Goal: Book appointment/travel/reservation

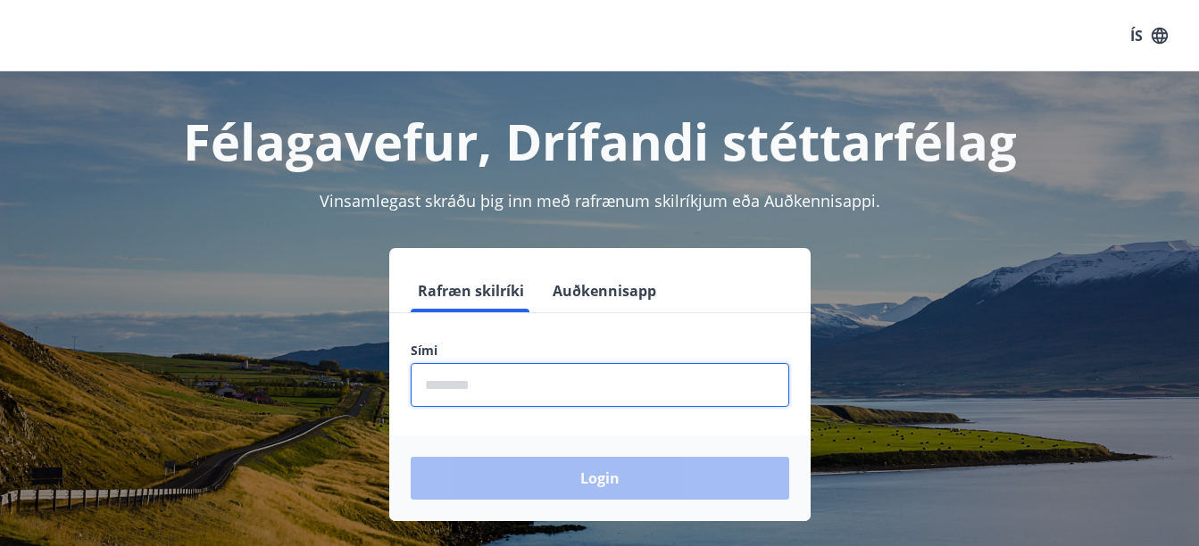
click at [540, 391] on input "phone" at bounding box center [600, 385] width 379 height 44
click at [516, 380] on input "phone" at bounding box center [600, 385] width 379 height 44
type input "*"
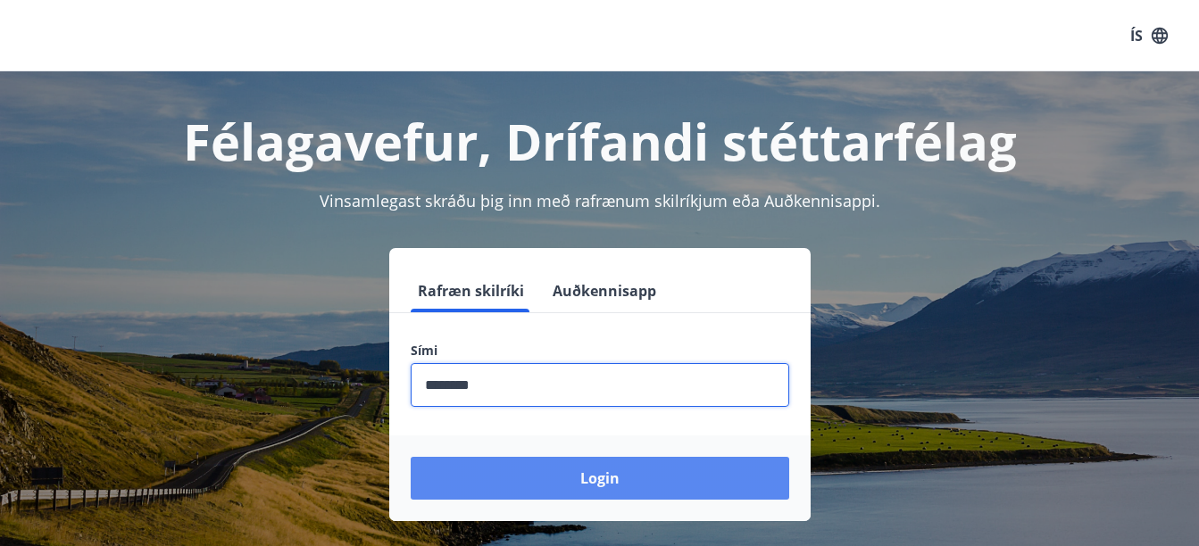
type input "********"
click at [542, 479] on button "Login" at bounding box center [600, 478] width 379 height 43
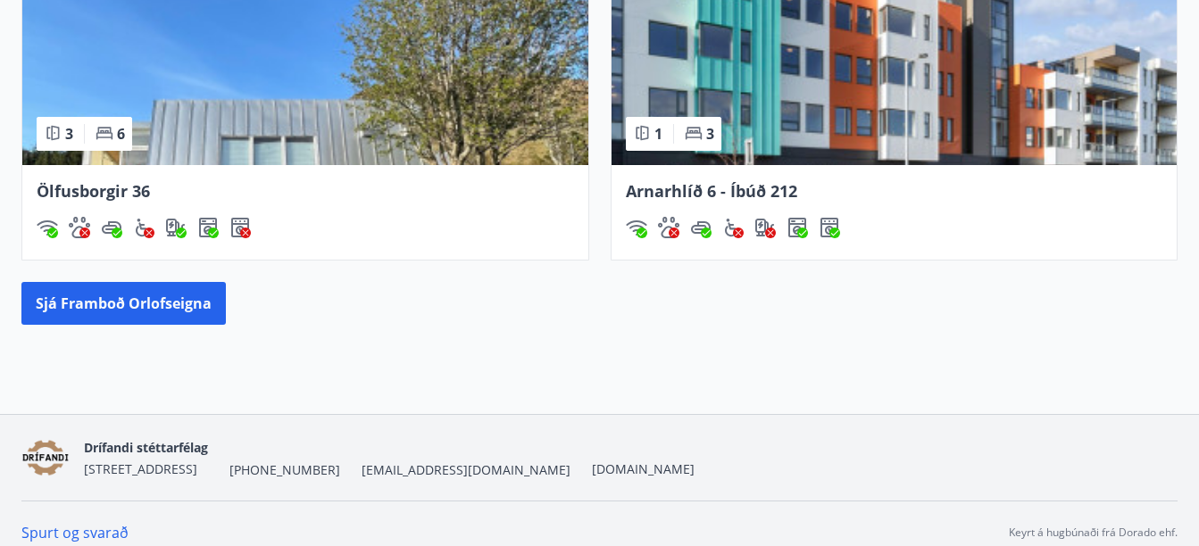
scroll to position [1714, 0]
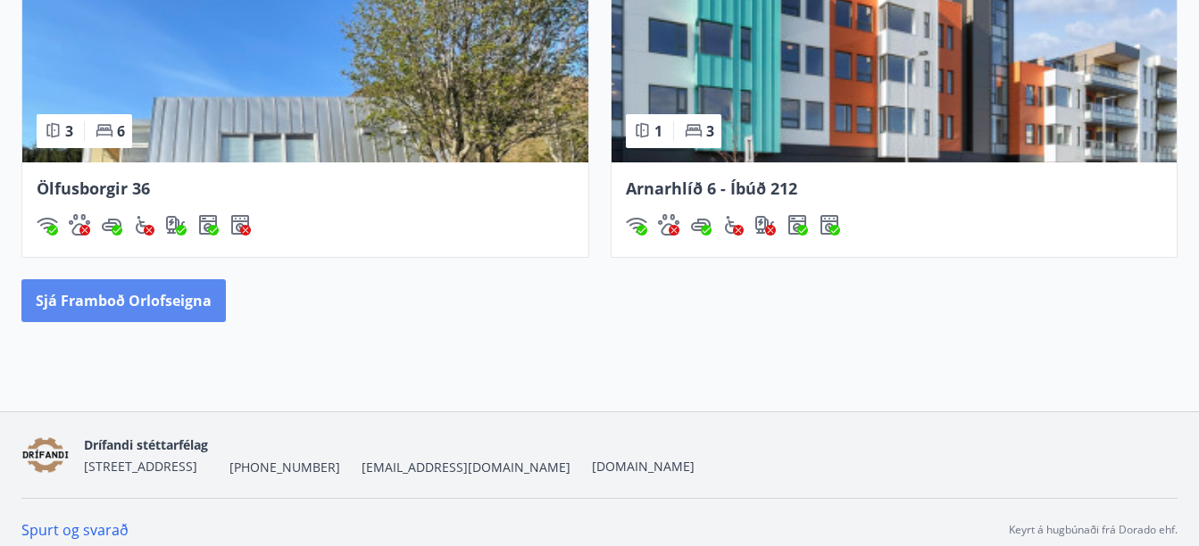
click at [96, 301] on button "Sjá framboð orlofseigna" at bounding box center [123, 300] width 204 height 43
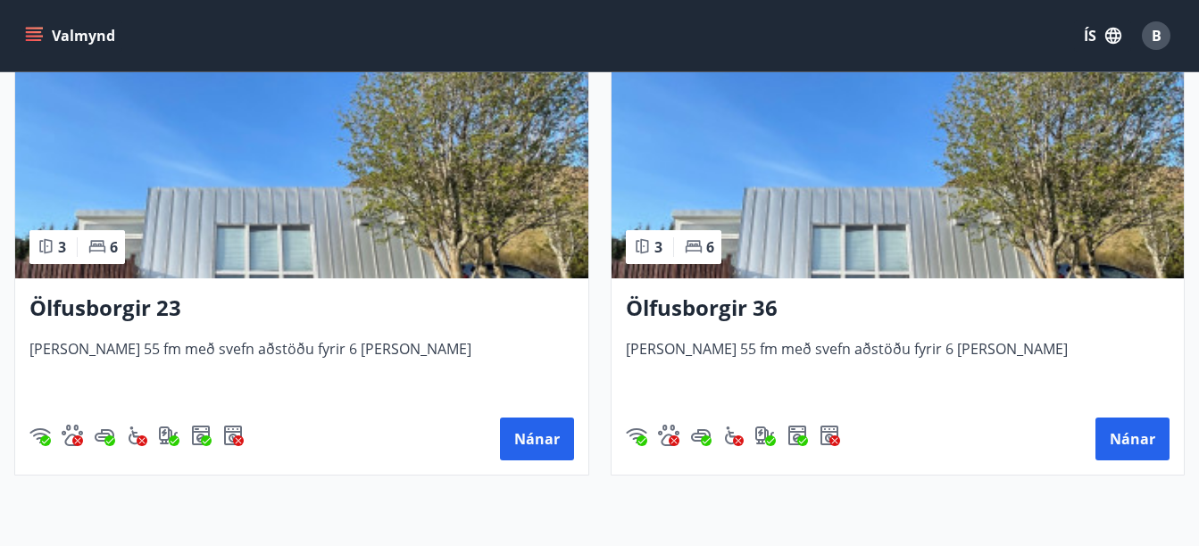
scroll to position [1357, 0]
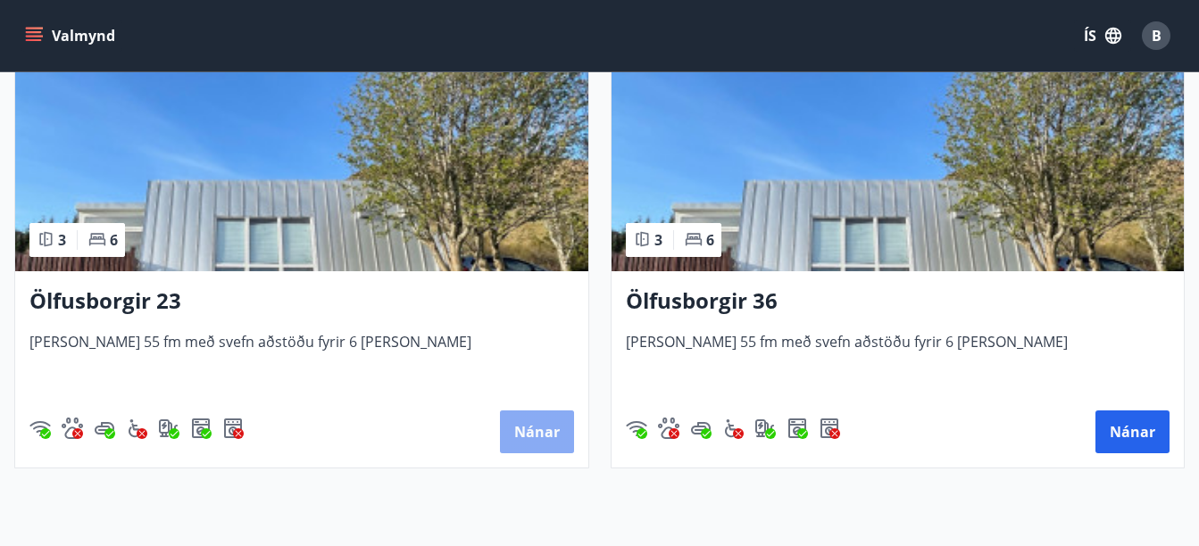
click at [531, 424] on button "Nánar" at bounding box center [537, 432] width 74 height 43
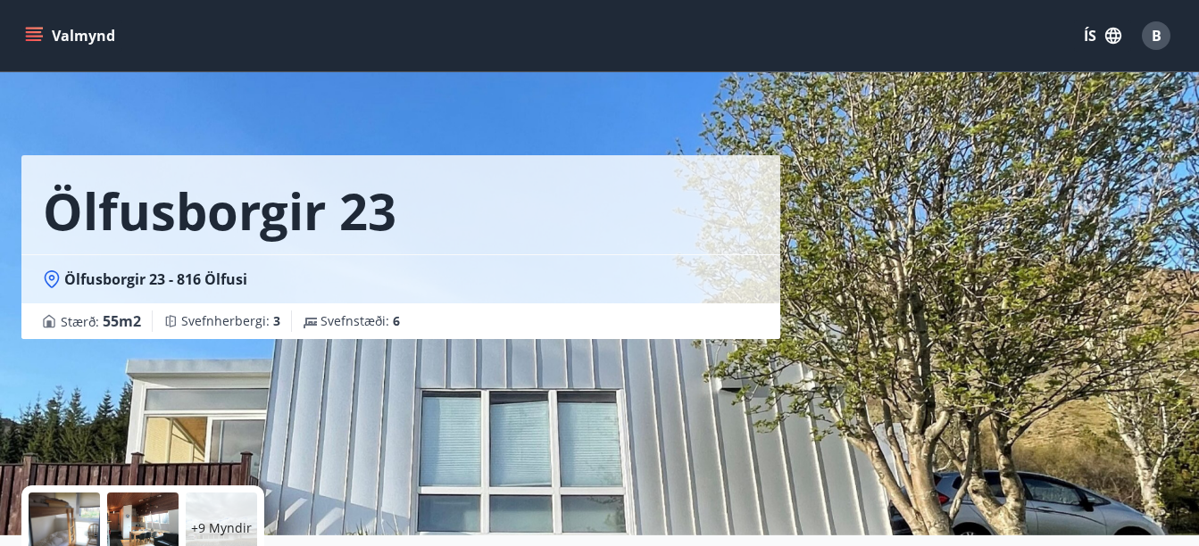
click at [9, 361] on div "Ölfusborgir 23 Ölfusborgir 23 - 816 Ölfusi Stærð : 55 m2 Svefnherbergi : 3 Svef…" at bounding box center [599, 268] width 1199 height 536
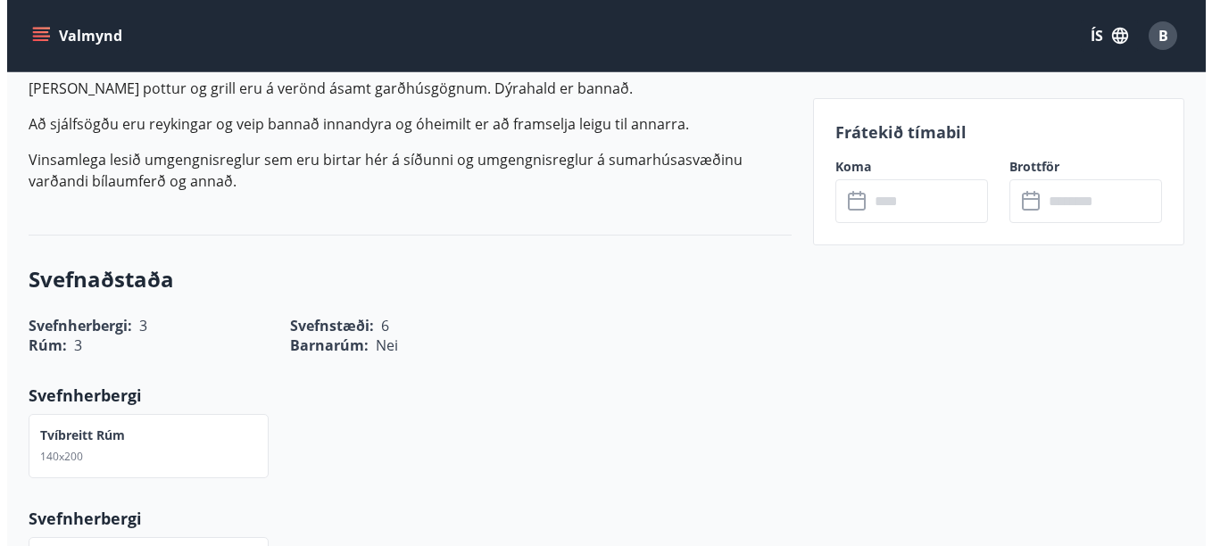
scroll to position [500, 0]
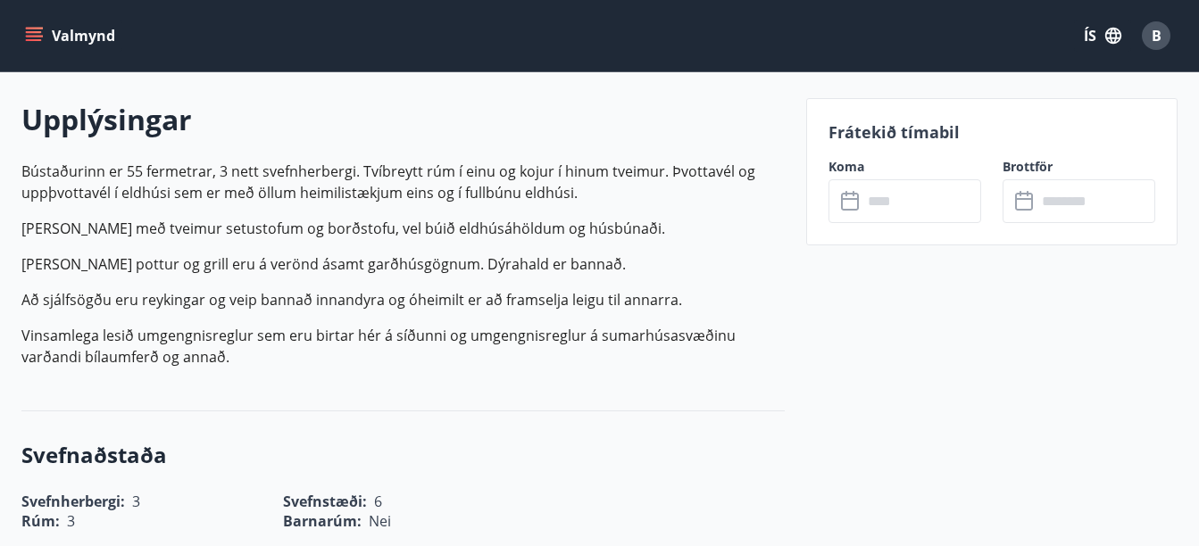
click at [917, 205] on input "text" at bounding box center [921, 201] width 119 height 44
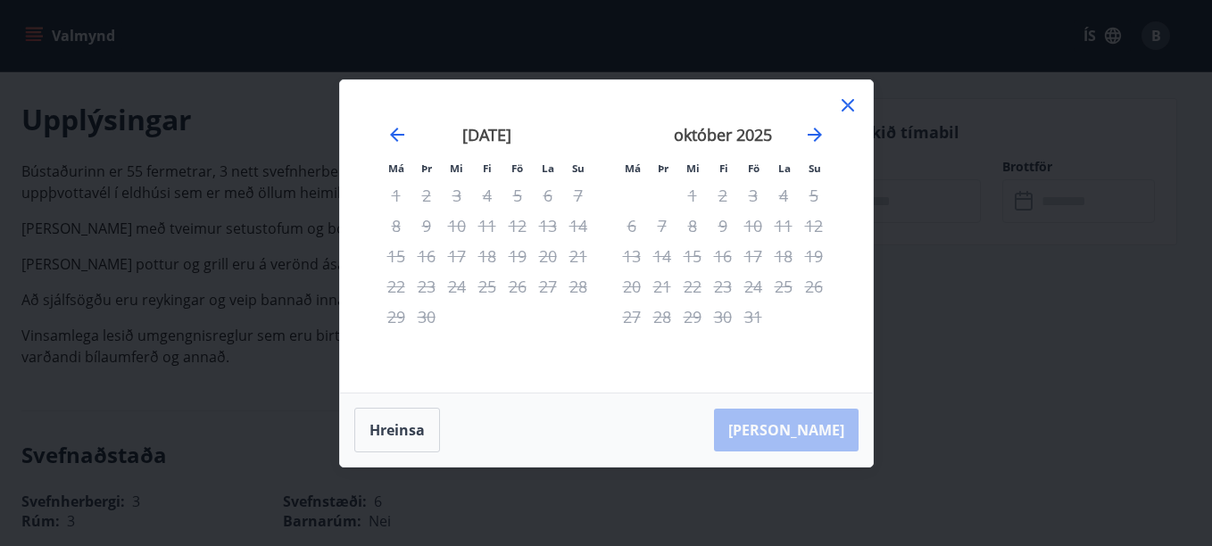
click at [853, 104] on icon at bounding box center [847, 105] width 21 height 21
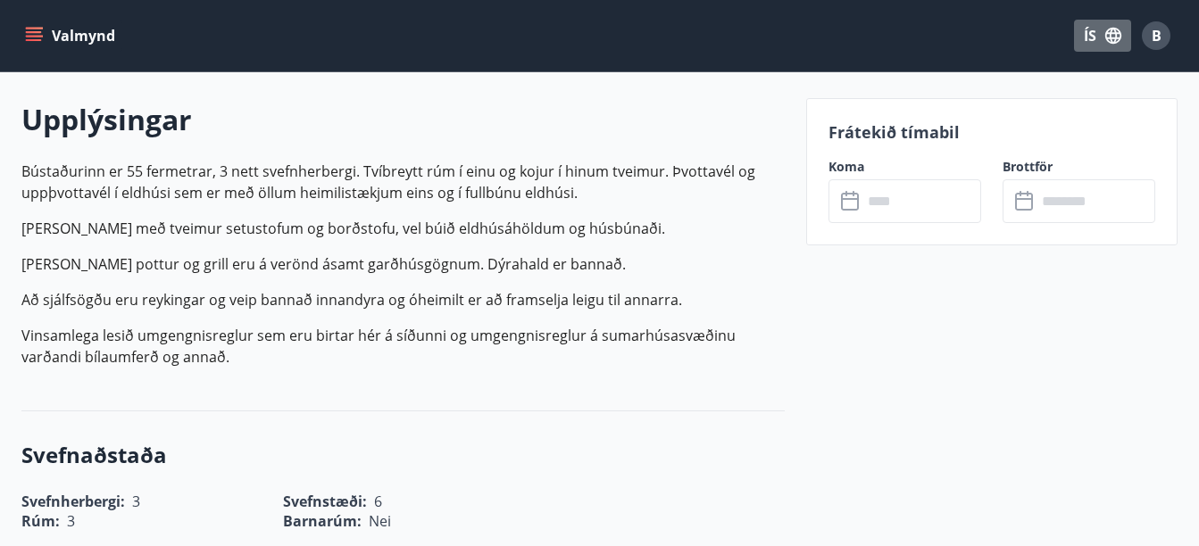
click at [1104, 37] on icon "button" at bounding box center [1114, 36] width 20 height 20
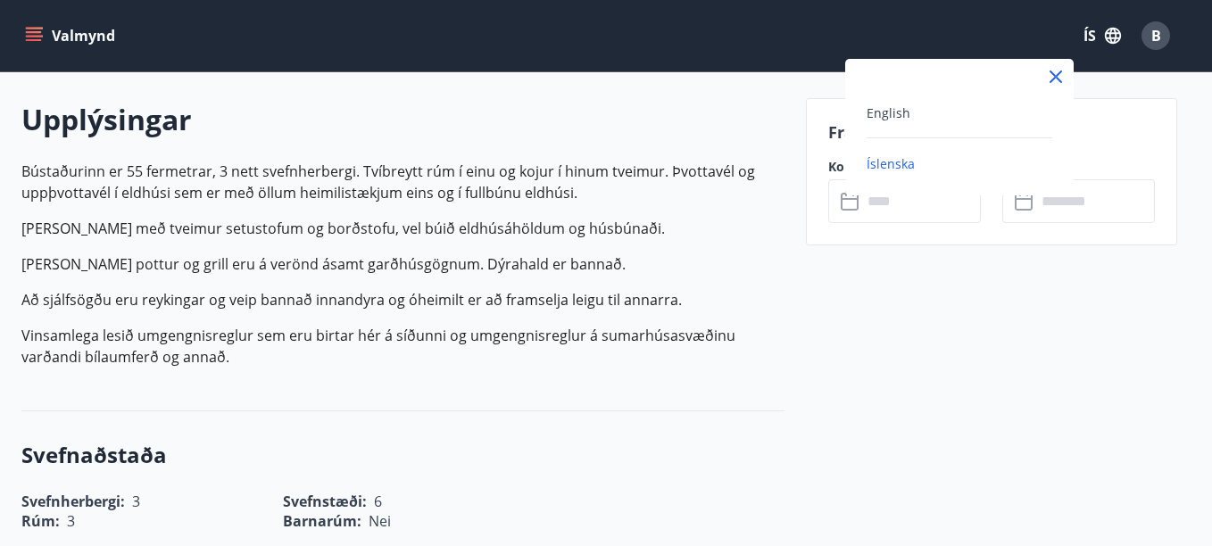
click at [1153, 42] on div at bounding box center [606, 273] width 1212 height 546
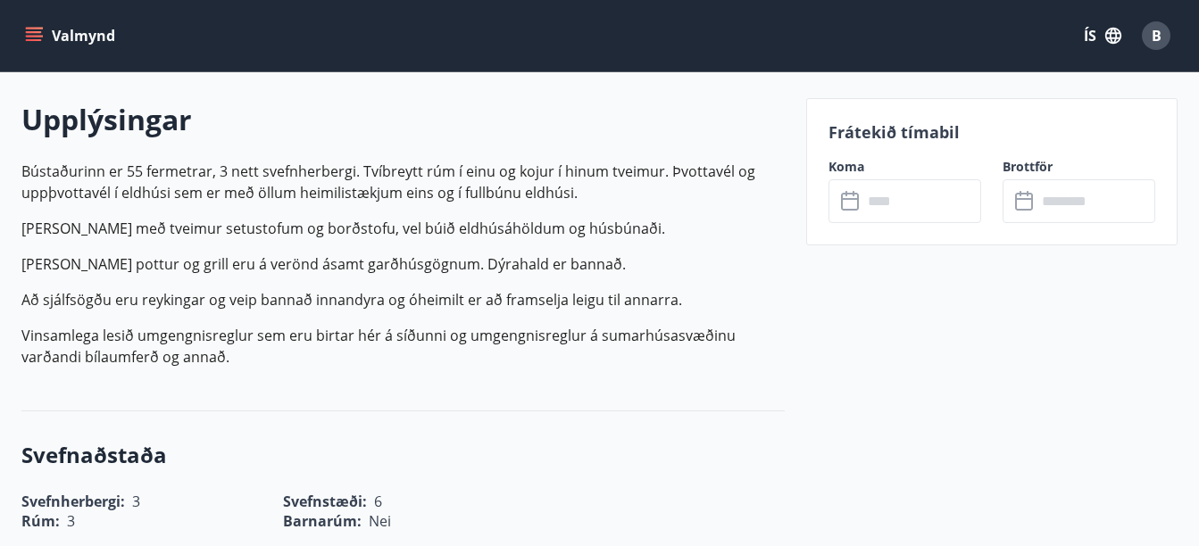
click at [1153, 42] on span "B" at bounding box center [1157, 36] width 10 height 20
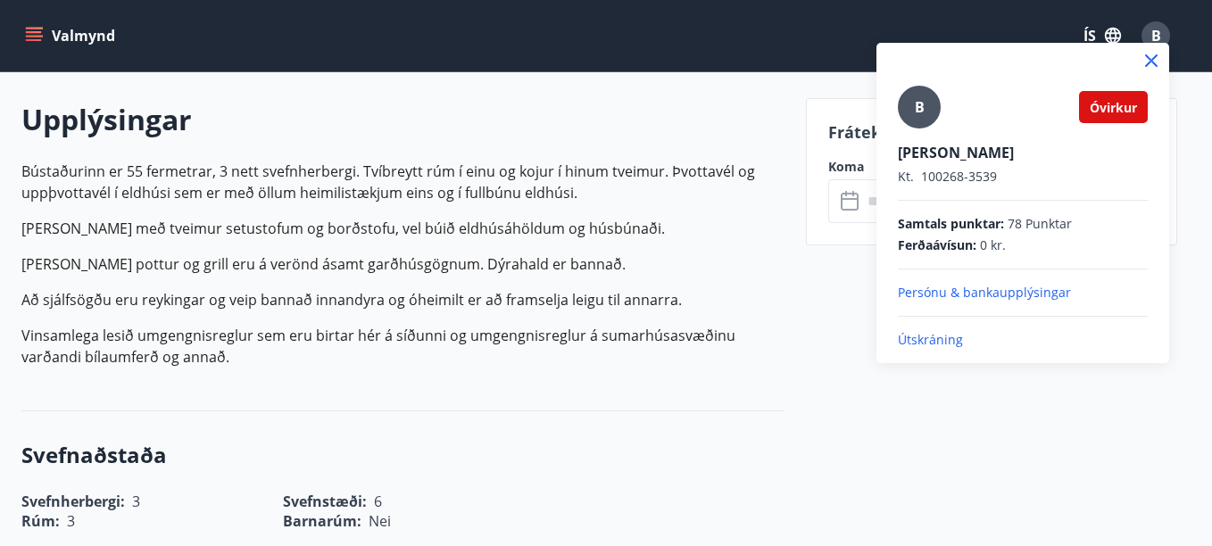
click at [940, 340] on p "Útskráning" at bounding box center [1023, 340] width 250 height 18
